Goal: Obtain resource: Obtain resource

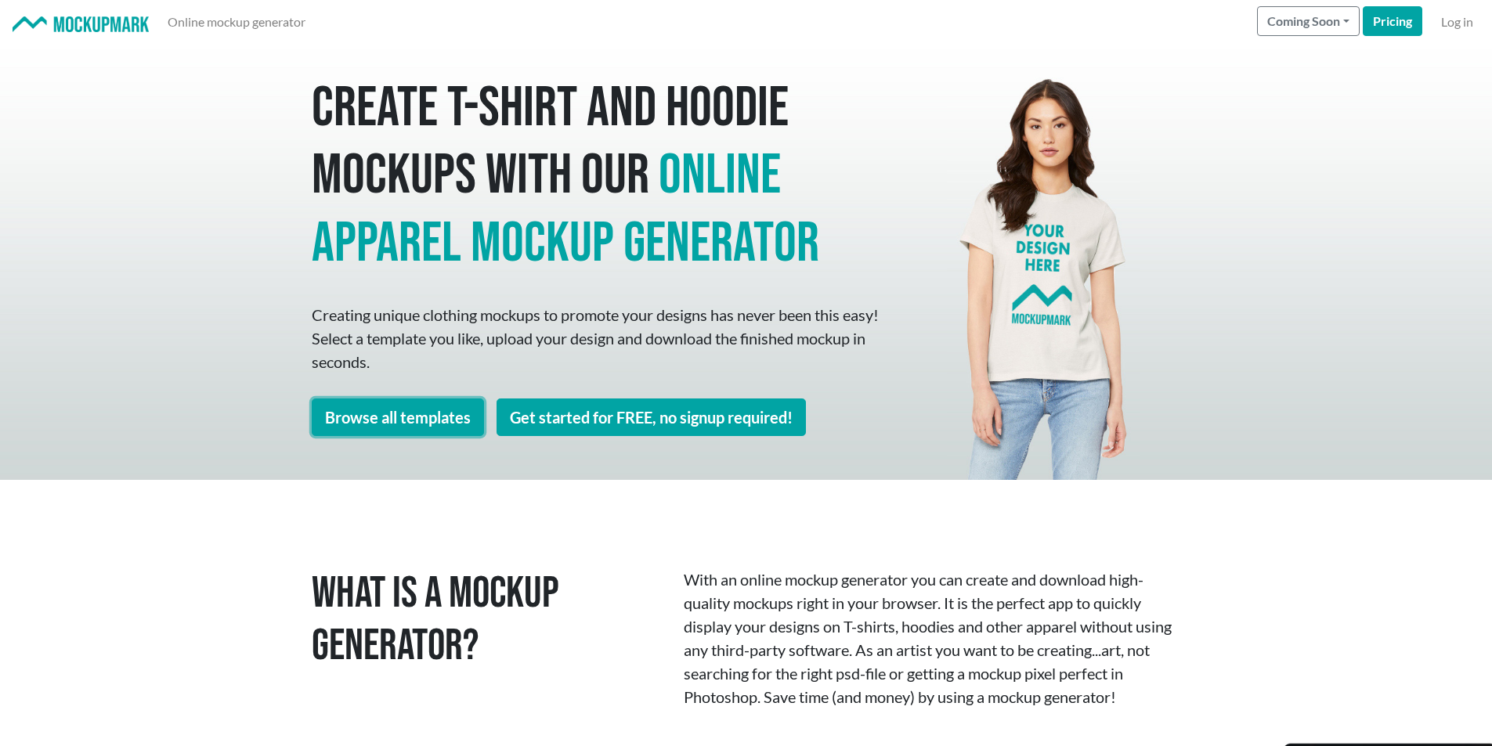
click at [457, 425] on link "Browse all templates" at bounding box center [398, 418] width 172 height 38
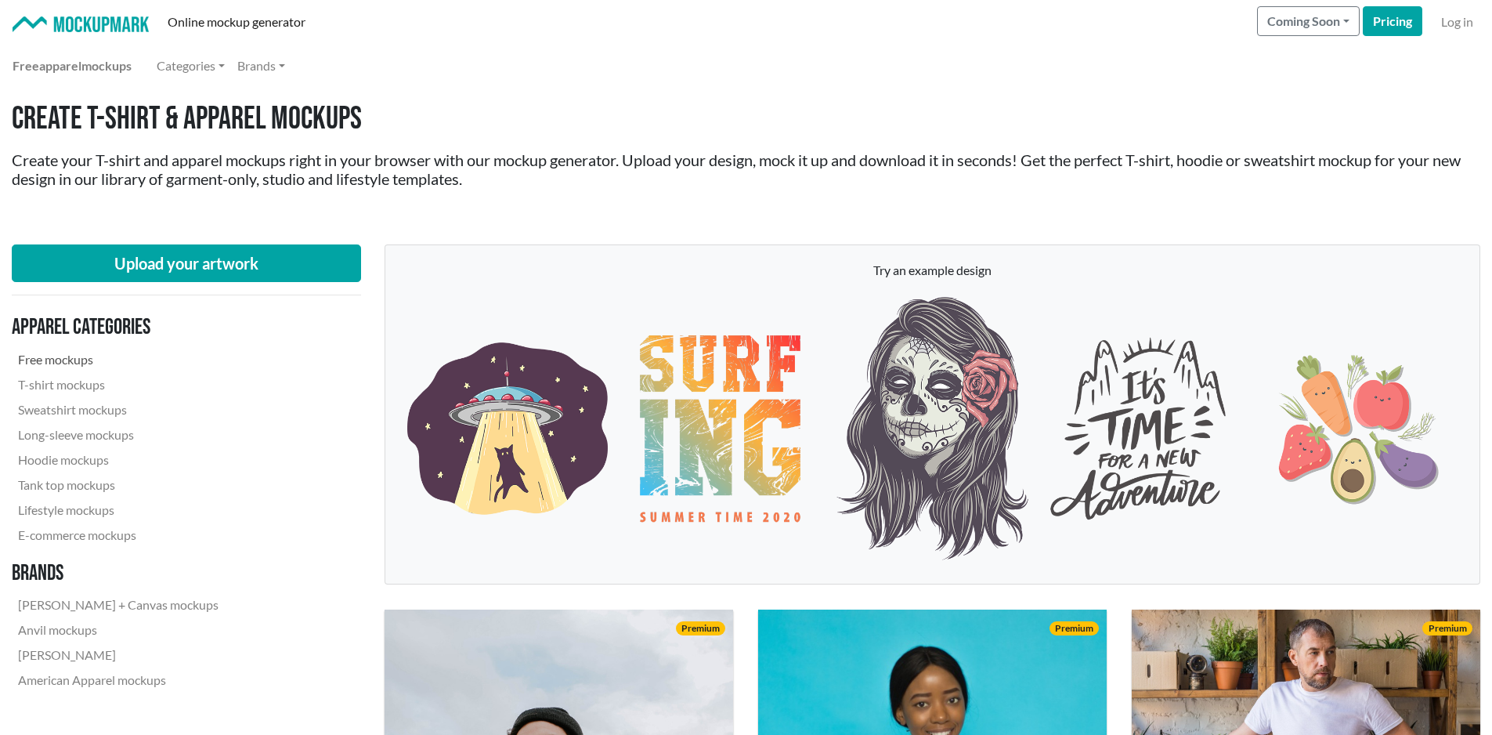
click at [90, 364] on link "Free mockups" at bounding box center [118, 359] width 213 height 25
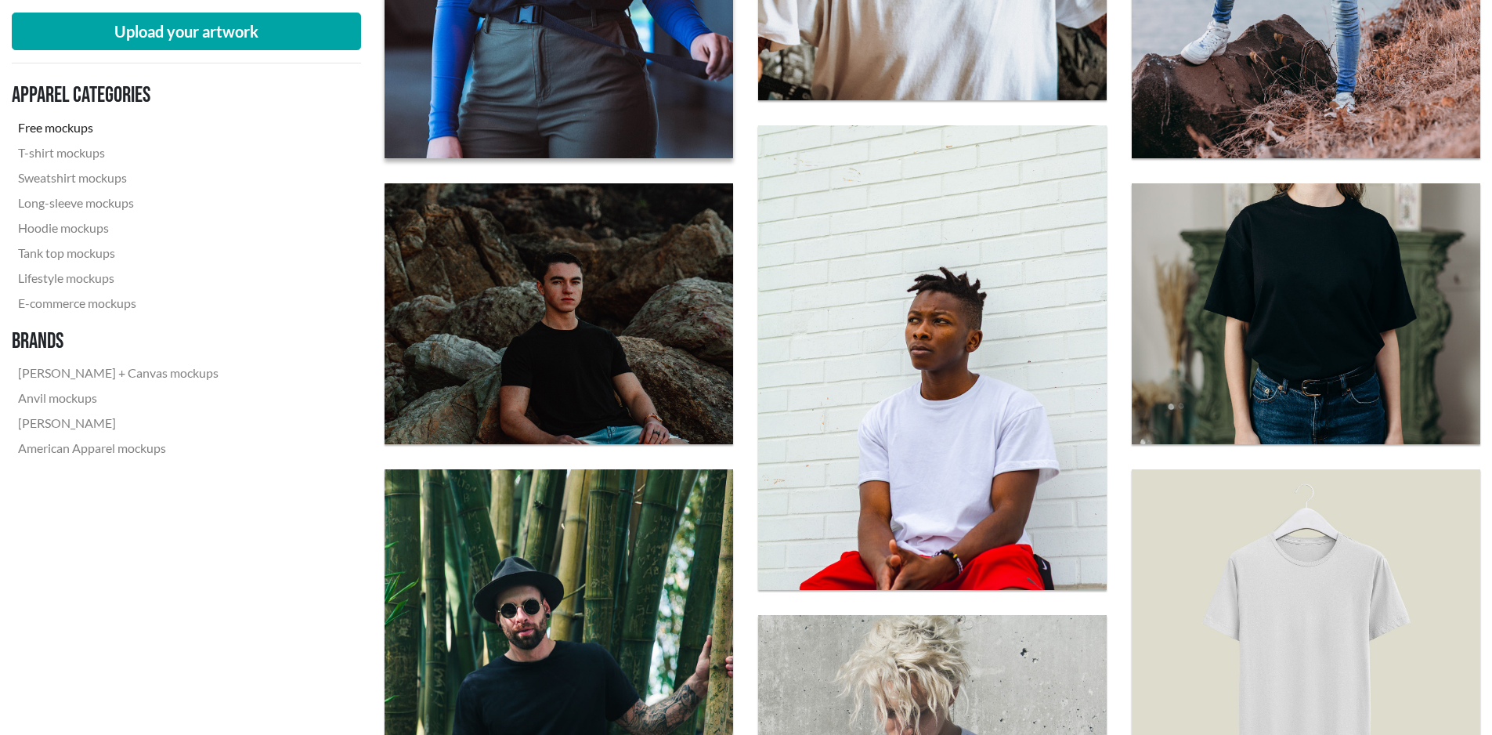
scroll to position [1018, 0]
